Goal: Task Accomplishment & Management: Manage account settings

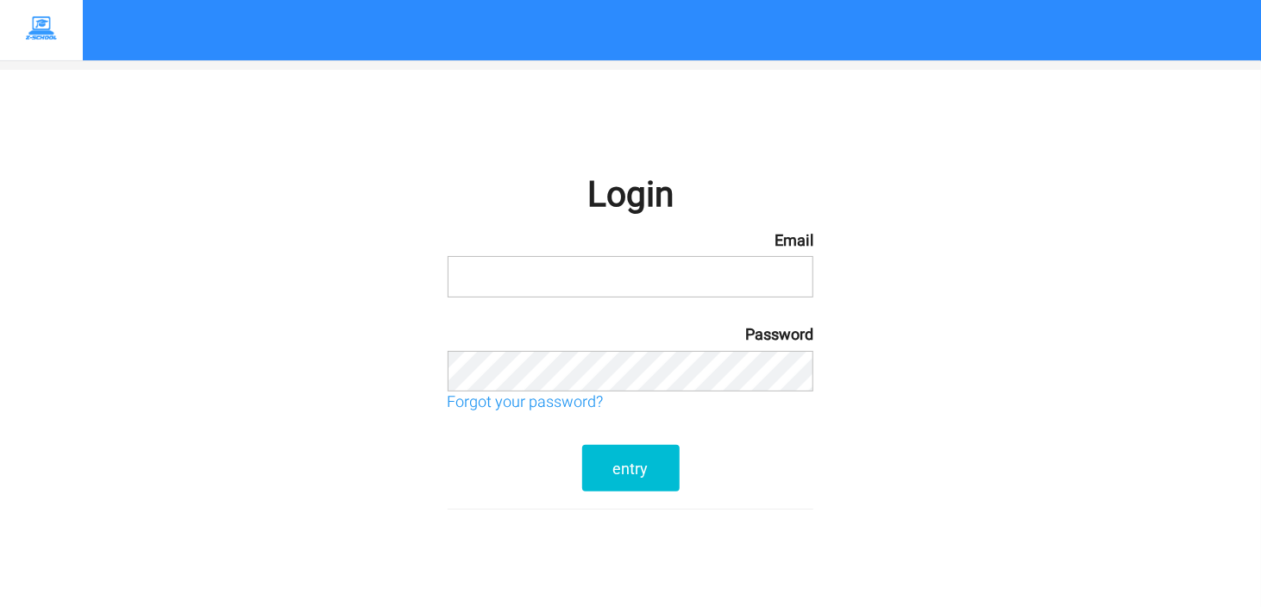
click at [758, 272] on input "email" at bounding box center [631, 276] width 366 height 41
type input "[EMAIL_ADDRESS][DOMAIN_NAME]"
click at [638, 475] on font "entry" at bounding box center [630, 469] width 35 height 18
click at [642, 267] on input "email" at bounding box center [631, 276] width 366 height 41
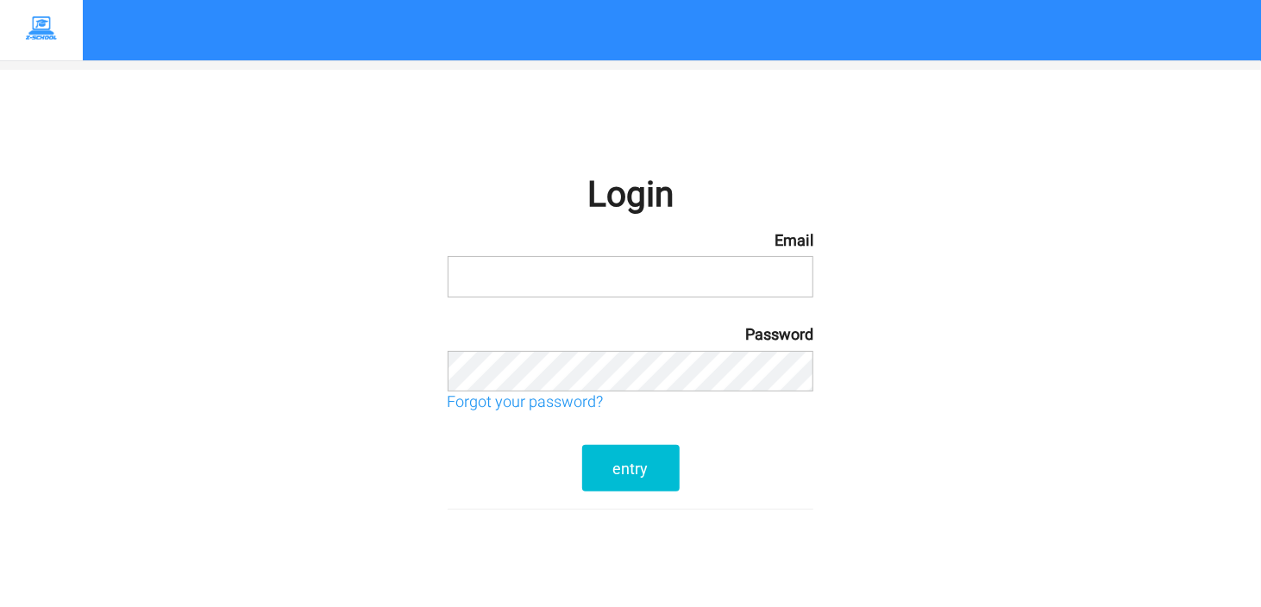
type input "mailynOlog1@gmail.com"
click at [624, 468] on font "entry" at bounding box center [630, 469] width 35 height 18
